Goal: Consume media (video, audio)

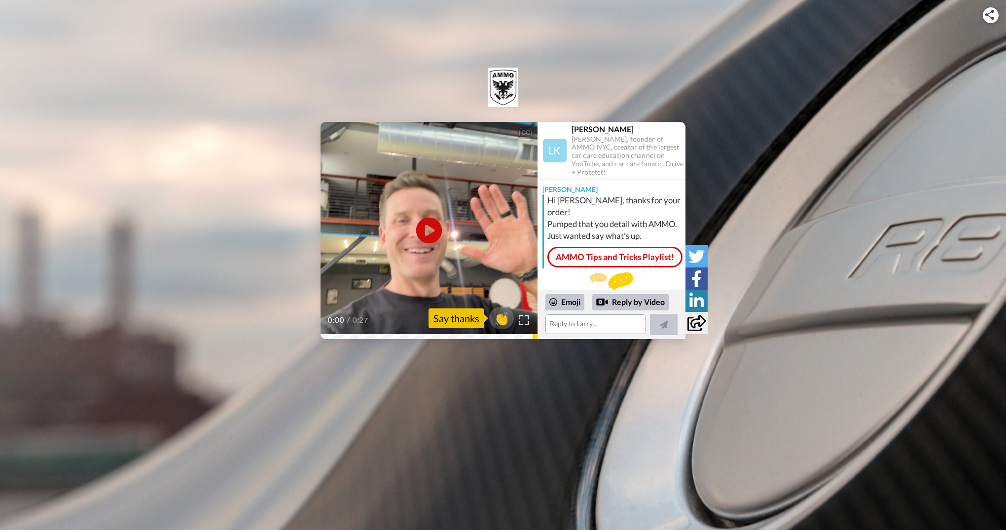
click at [429, 236] on icon at bounding box center [429, 231] width 26 height 26
click at [477, 245] on video at bounding box center [429, 230] width 217 height 217
click at [428, 234] on icon "Play/Pause" at bounding box center [429, 230] width 26 height 47
drag, startPoint x: 393, startPoint y: 221, endPoint x: 397, endPoint y: 223, distance: 5.1
click at [393, 221] on video at bounding box center [429, 230] width 217 height 217
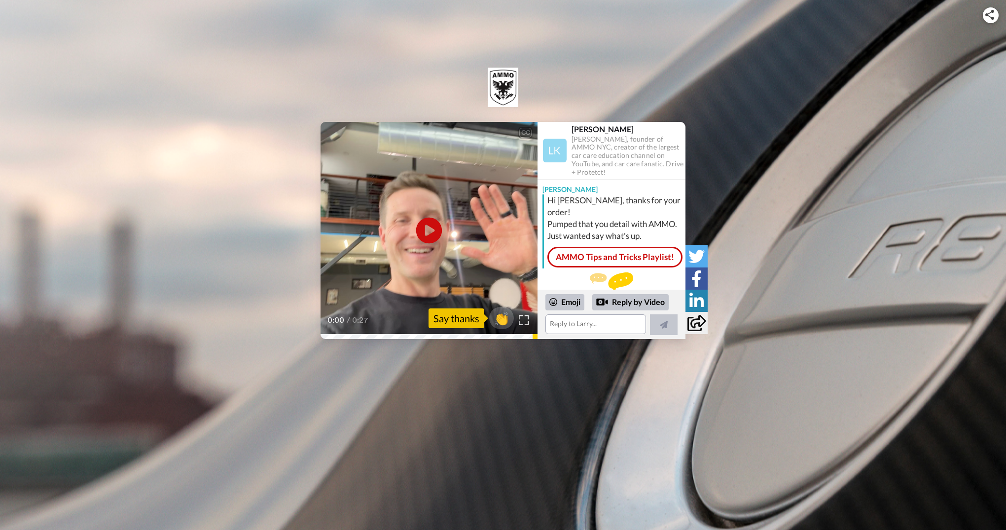
click at [424, 231] on icon at bounding box center [429, 231] width 26 height 26
